Goal: Find specific page/section: Find specific page/section

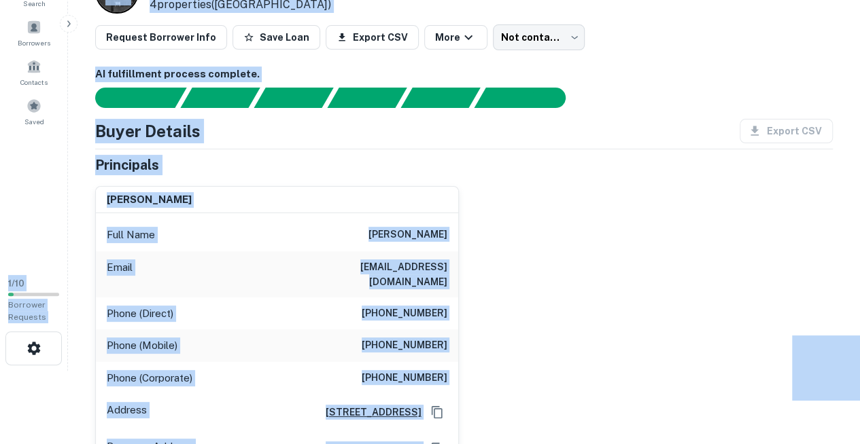
click at [69, 371] on html "Search Borrowers Contacts Saved 1 / 10 Borrower Requests Loan Details P P Portf…" at bounding box center [430, 149] width 860 height 444
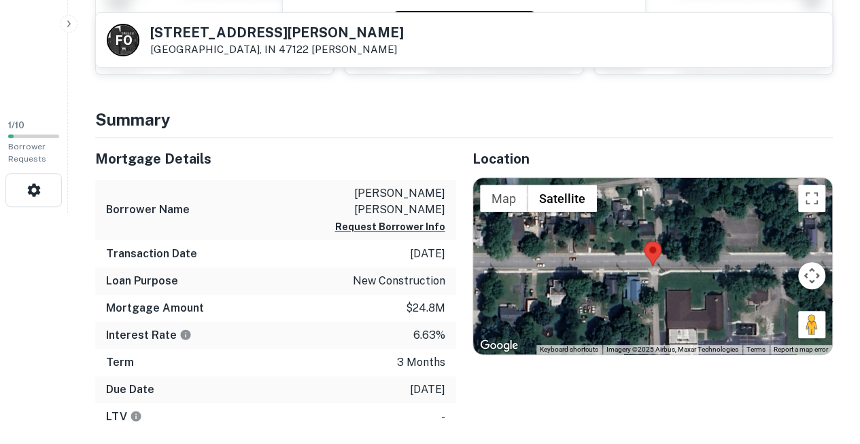
scroll to position [231, 0]
click at [427, 220] on button "Request Borrower Info" at bounding box center [390, 228] width 110 height 16
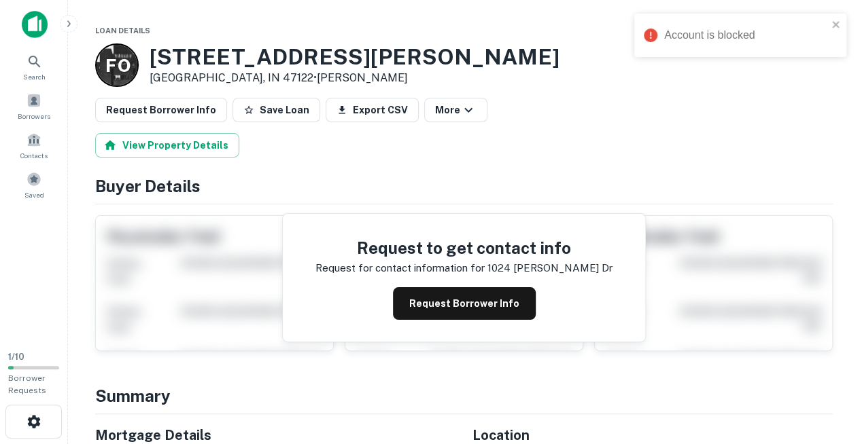
click at [680, 38] on div "Account is blocked" at bounding box center [745, 35] width 163 height 16
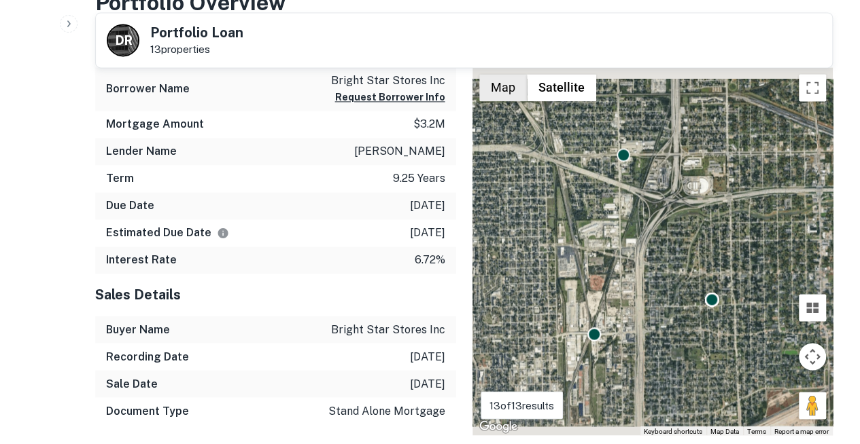
scroll to position [968, 0]
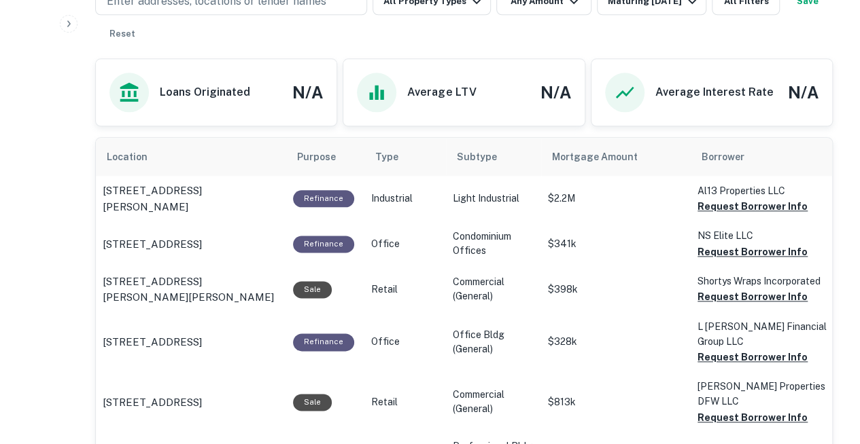
scroll to position [760, 0]
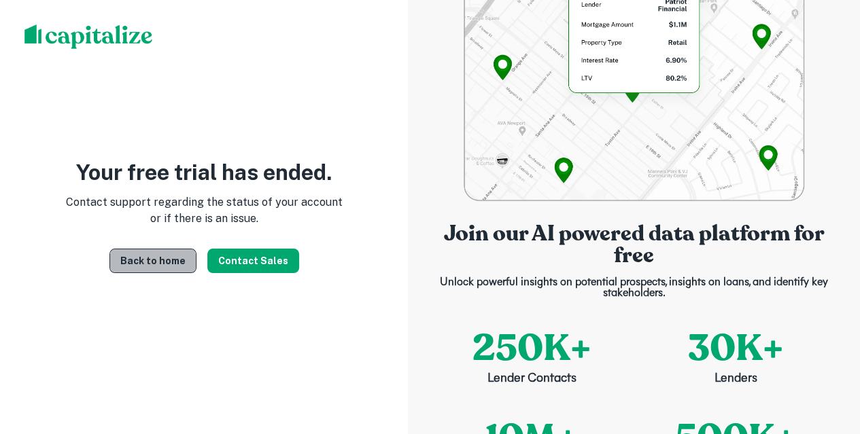
click at [165, 258] on link "Back to home" at bounding box center [152, 261] width 87 height 24
click at [146, 257] on link "Back to home" at bounding box center [152, 261] width 87 height 24
